Goal: Information Seeking & Learning: Find specific fact

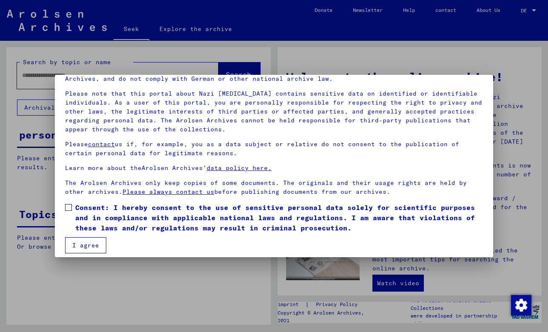
scroll to position [54, 0]
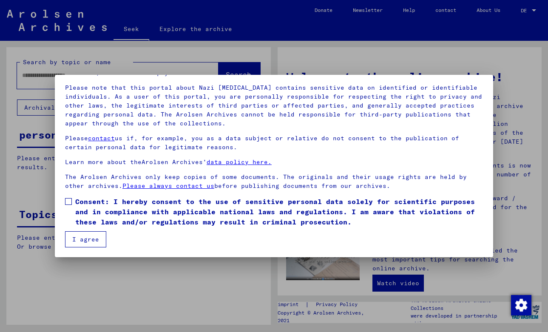
click at [70, 202] on span at bounding box center [68, 201] width 7 height 7
click at [84, 238] on font "I agree" at bounding box center [85, 239] width 27 height 8
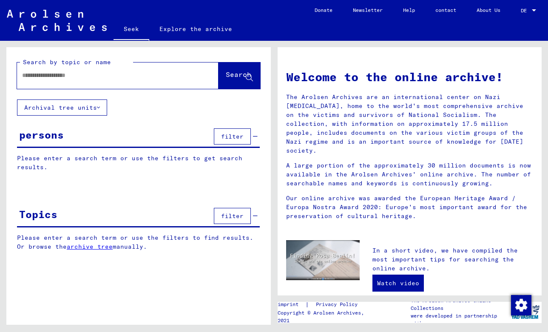
click at [87, 80] on div at bounding box center [105, 75] width 176 height 19
click at [90, 75] on input "text" at bounding box center [107, 75] width 171 height 9
type input "**********"
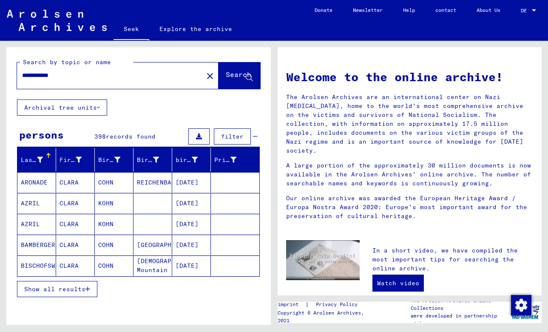
click at [79, 289] on font "Show all results" at bounding box center [54, 289] width 61 height 8
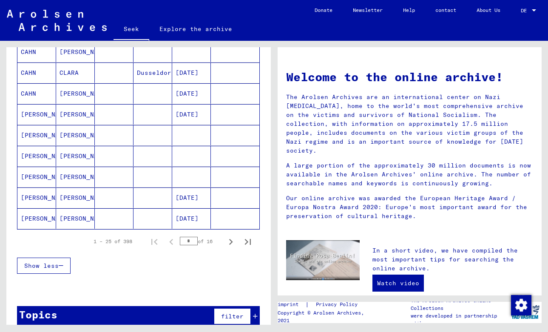
scroll to position [476, 0]
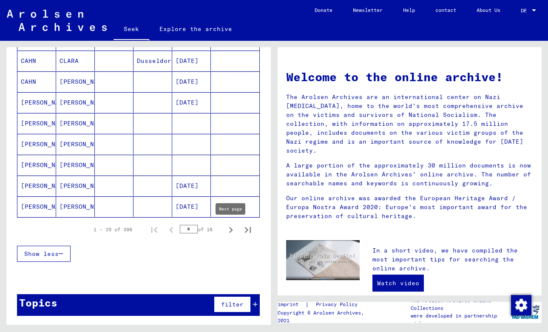
click at [235, 228] on icon "Next page" at bounding box center [231, 230] width 12 height 12
click at [230, 230] on icon "Next page" at bounding box center [231, 230] width 12 height 12
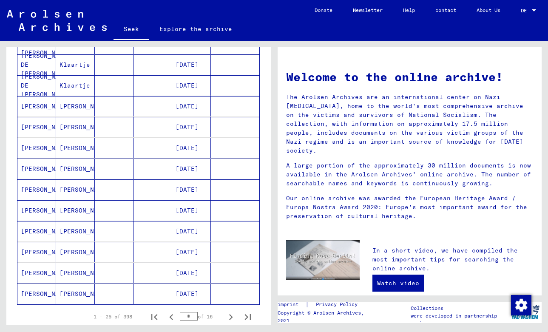
scroll to position [394, 0]
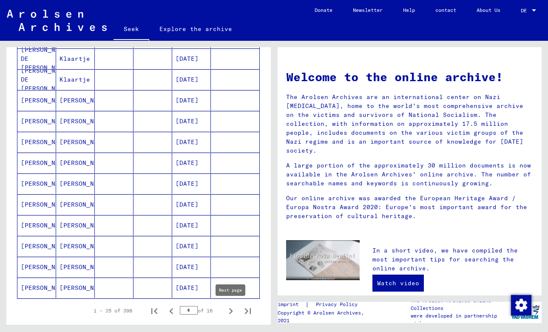
click at [232, 312] on icon "Next page" at bounding box center [231, 311] width 12 height 12
type input "*"
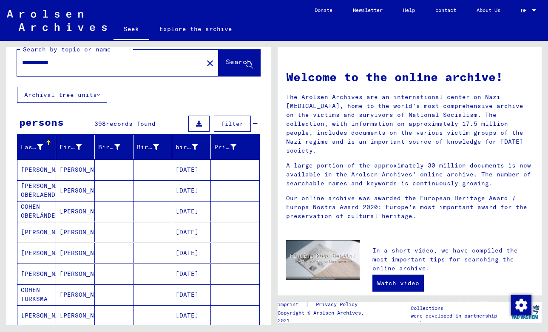
scroll to position [0, 0]
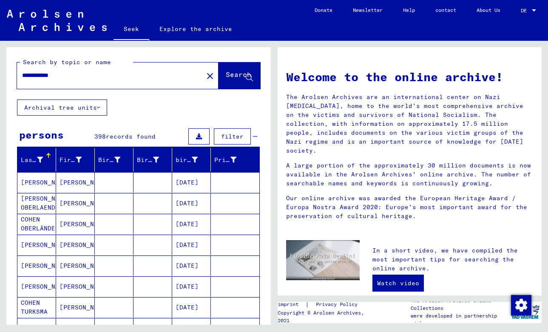
click at [205, 77] on mat-icon "close" at bounding box center [210, 76] width 10 height 10
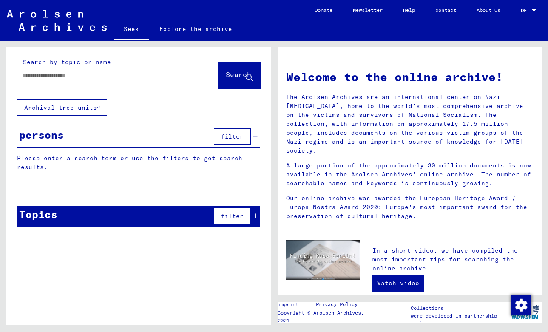
click at [164, 72] on input "text" at bounding box center [107, 75] width 171 height 9
type input "**********"
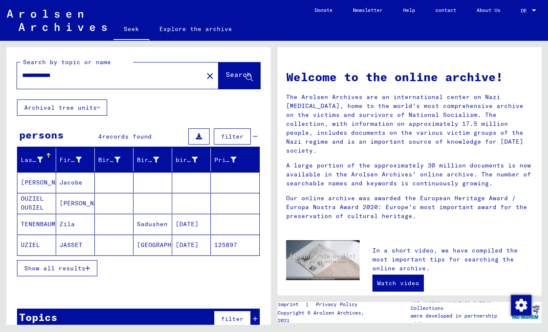
click at [74, 179] on font "Jacobe" at bounding box center [70, 182] width 23 height 8
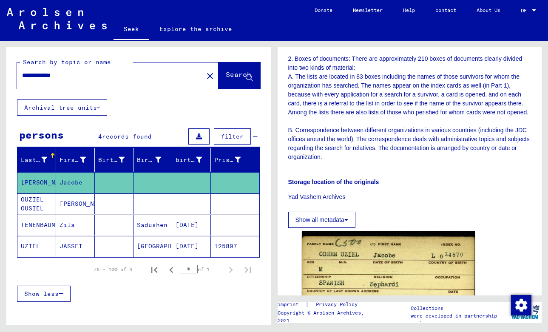
scroll to position [350, 0]
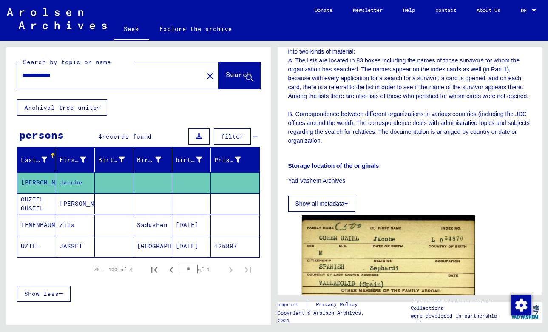
click at [346, 201] on icon at bounding box center [346, 204] width 4 height 6
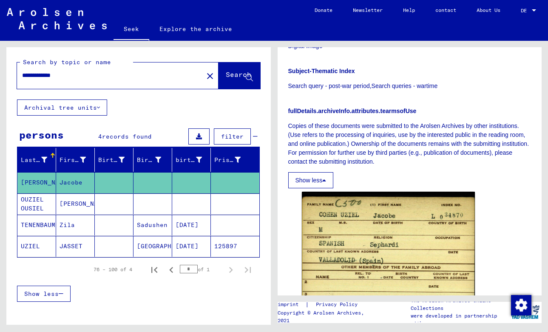
scroll to position [592, 0]
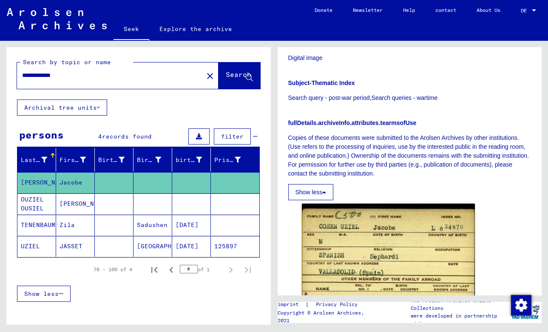
click at [115, 84] on div "**********" at bounding box center [107, 75] width 181 height 19
click at [205, 77] on mat-icon "close" at bounding box center [210, 76] width 10 height 10
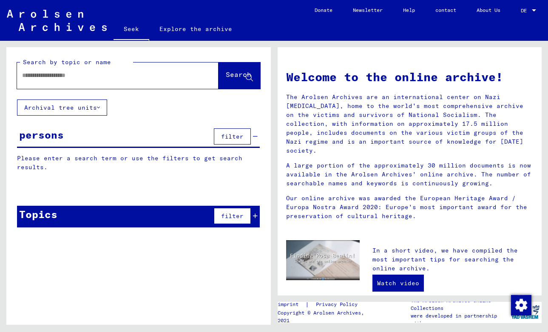
click at [161, 78] on input "text" at bounding box center [107, 75] width 171 height 9
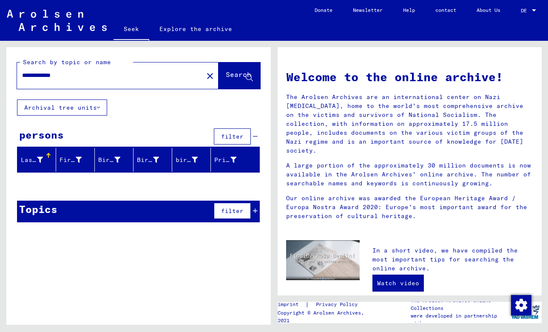
click at [37, 74] on input "**********" at bounding box center [107, 75] width 171 height 9
type input "**********"
click at [255, 211] on icon at bounding box center [255, 211] width 5 height 6
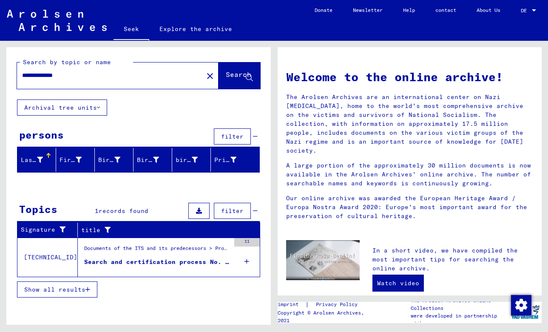
click at [146, 249] on font "Documents of the ITS and its predecessors > Processing of inquiries > Case-rela…" at bounding box center [523, 248] width 879 height 6
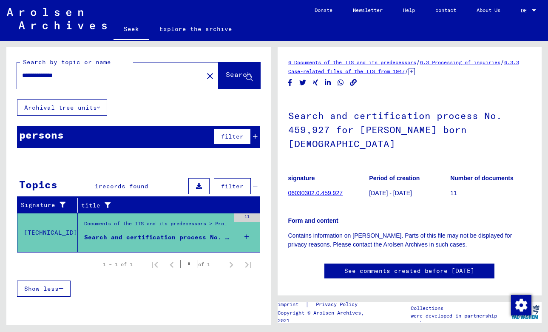
click at [330, 68] on div "6 Documents of the ITS and its predecessors / 6.3 Processing of inquiries / 6.3…" at bounding box center [409, 67] width 243 height 18
click at [333, 71] on font "6.3.3 Case-related files of the ITS from 1947" at bounding box center [403, 66] width 231 height 15
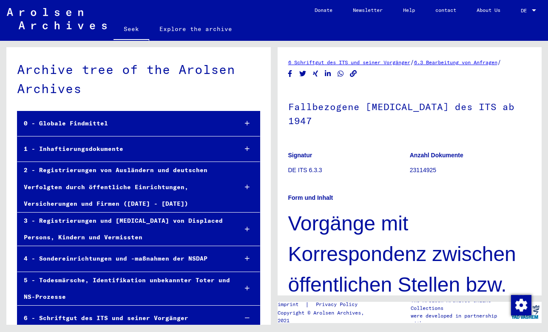
scroll to position [278, 0]
